Goal: Book appointment/travel/reservation

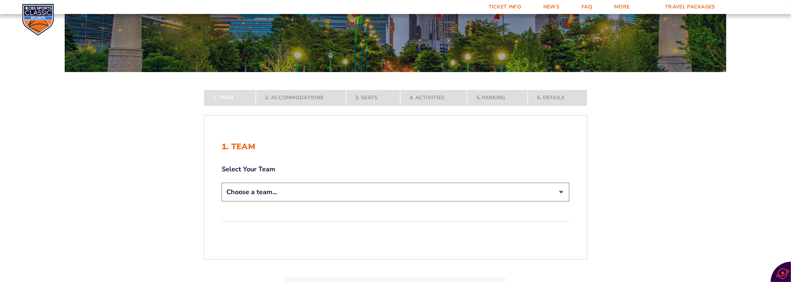
scroll to position [110, 0]
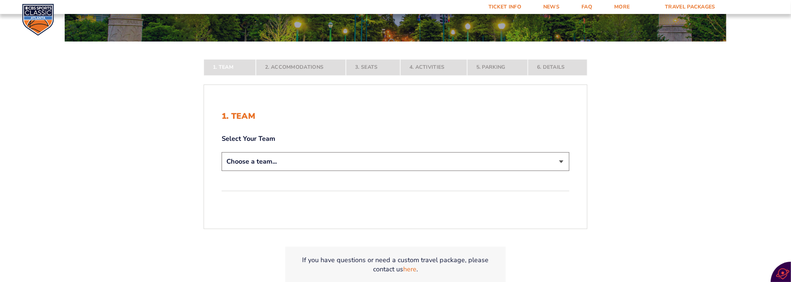
click at [559, 159] on select "Choose a team... [US_STATE] Wildcats [US_STATE] State Buckeyes [US_STATE] Tar H…" at bounding box center [395, 161] width 347 height 19
select select "12956"
click at [222, 171] on select "Choose a team... [US_STATE] Wildcats [US_STATE] State Buckeyes [US_STATE] Tar H…" at bounding box center [395, 161] width 347 height 19
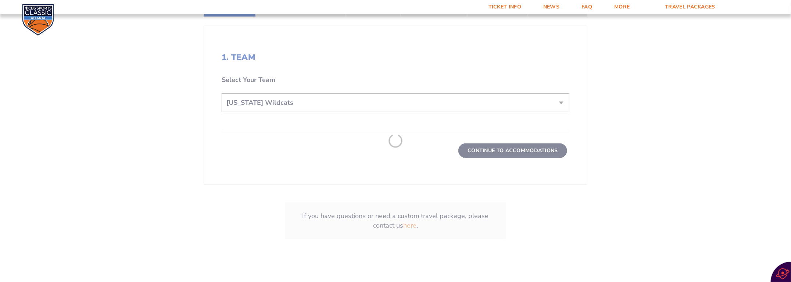
scroll to position [220, 0]
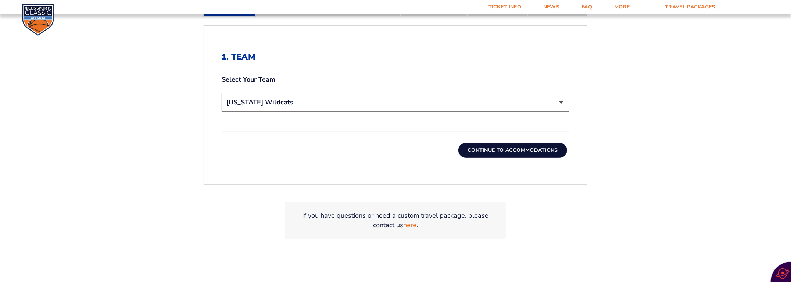
click at [537, 148] on button "Continue To Accommodations" at bounding box center [512, 150] width 109 height 15
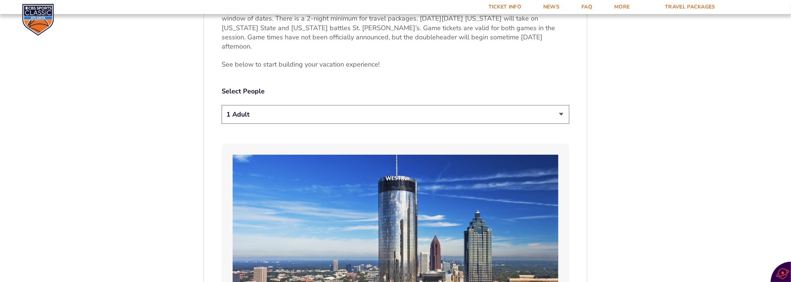
scroll to position [390, 0]
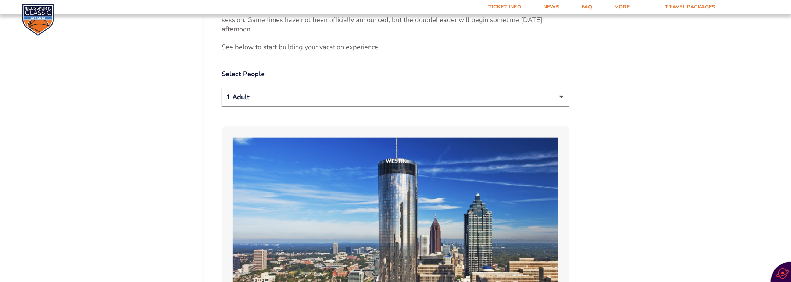
click at [559, 88] on select "1 Adult 2 Adults 3 Adults 4 Adults 2 Adults + 1 Child 2 Adults + 2 Children 2 A…" at bounding box center [395, 97] width 347 height 19
select select "2 Adults"
click at [222, 88] on select "1 Adult 2 Adults 3 Adults 4 Adults 2 Adults + 1 Child 2 Adults + 2 Children 2 A…" at bounding box center [395, 97] width 347 height 19
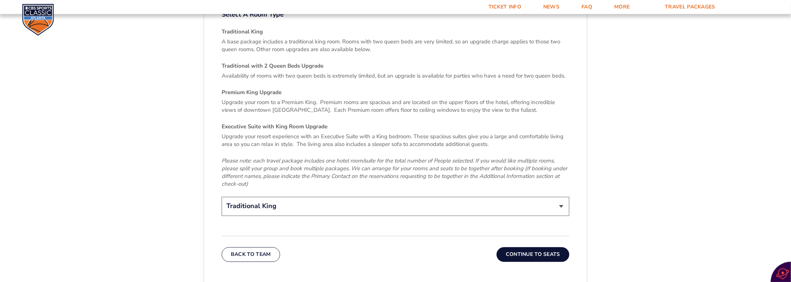
scroll to position [1125, 0]
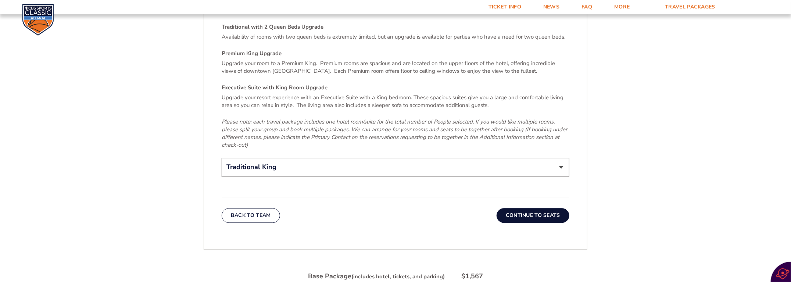
click at [531, 208] on button "Continue To Seats" at bounding box center [532, 215] width 73 height 15
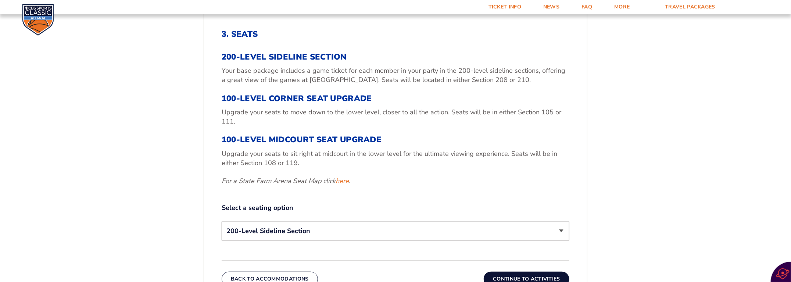
scroll to position [206, 0]
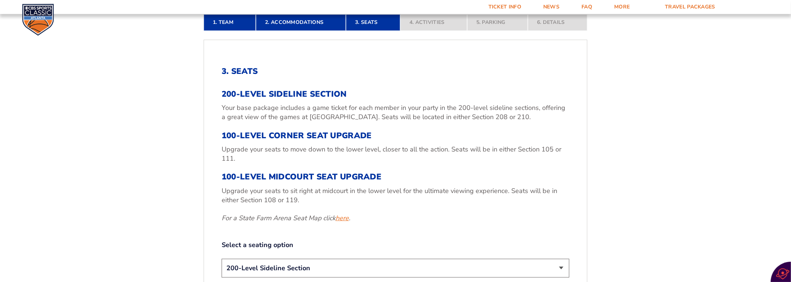
click at [345, 220] on link "here" at bounding box center [341, 217] width 13 height 9
click at [282, 92] on h3 "200-Level Sideline Section" at bounding box center [395, 94] width 347 height 10
click at [228, 91] on h3 "200-Level Sideline Section" at bounding box center [395, 94] width 347 height 10
click at [297, 95] on h3 "200-Level Sideline Section" at bounding box center [395, 94] width 347 height 10
